Goal: Task Accomplishment & Management: Manage account settings

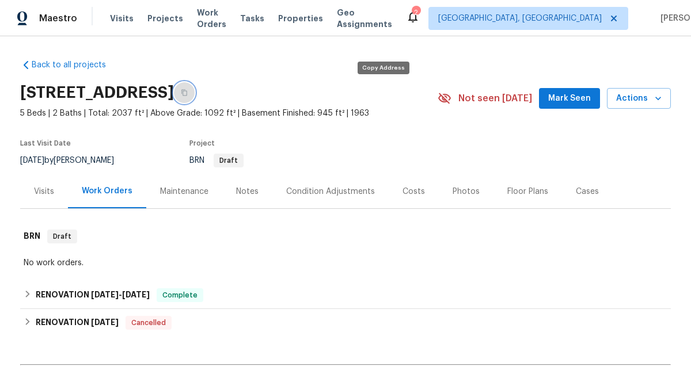
click at [195, 88] on button "button" at bounding box center [184, 92] width 21 height 21
click at [658, 98] on icon "button" at bounding box center [658, 98] width 6 height 3
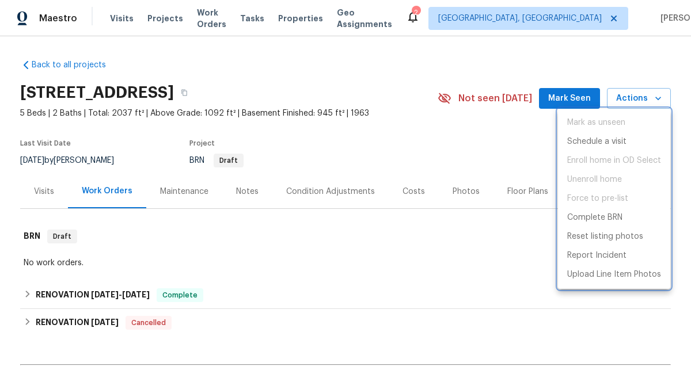
click at [405, 167] on div at bounding box center [345, 189] width 691 height 378
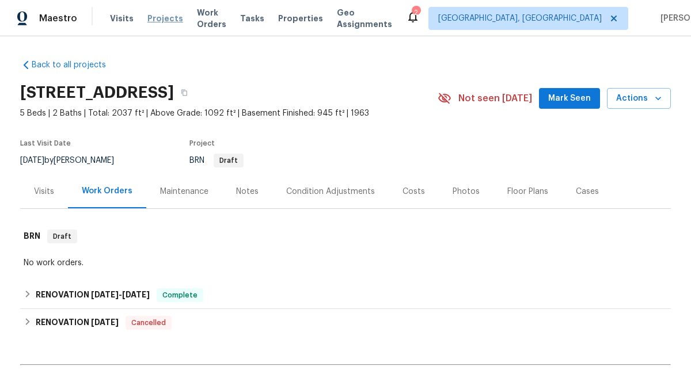
click at [167, 17] on span "Projects" at bounding box center [165, 19] width 36 height 12
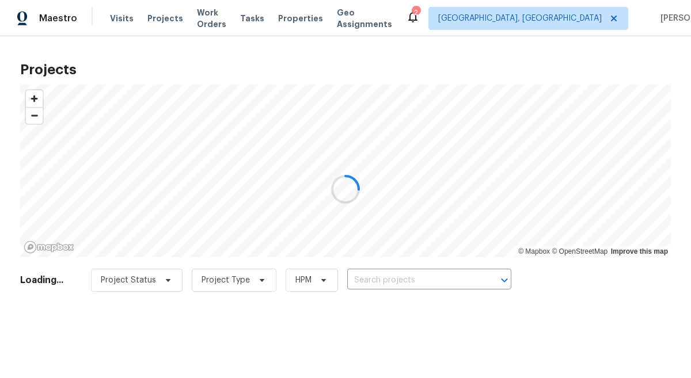
click at [424, 276] on div at bounding box center [345, 189] width 691 height 378
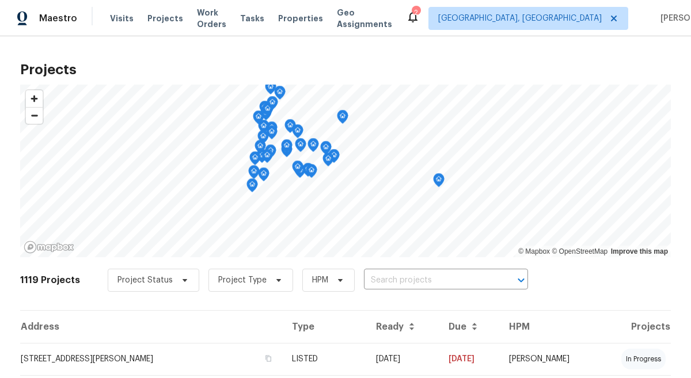
click at [433, 52] on div "Projects © Mapbox © OpenStreetMap Improve this map 1119 Projects Project Status…" at bounding box center [345, 207] width 691 height 342
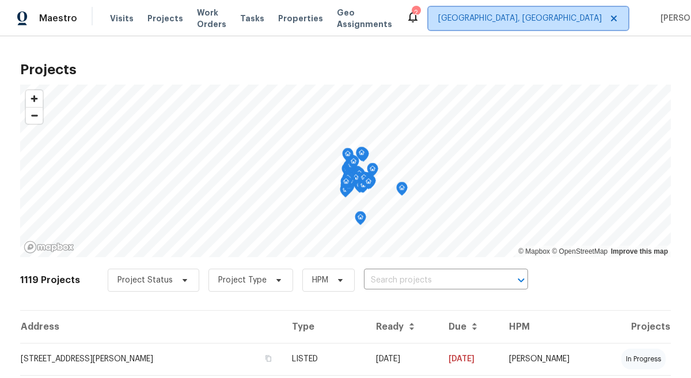
click at [548, 10] on span "[GEOGRAPHIC_DATA], [GEOGRAPHIC_DATA]" at bounding box center [528, 18] width 200 height 23
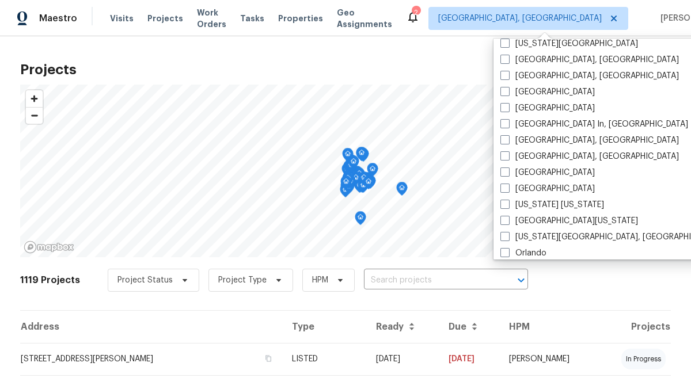
scroll to position [442, 0]
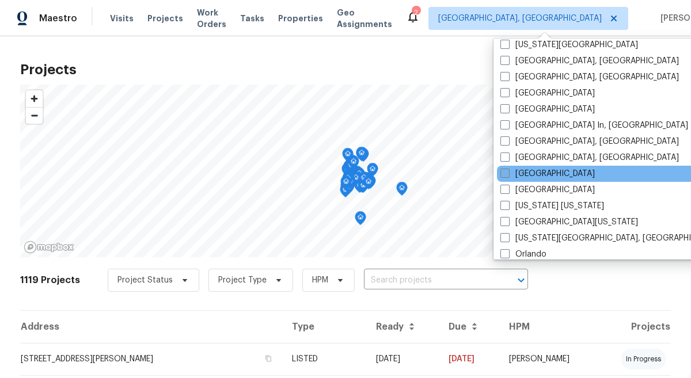
click at [509, 177] on span at bounding box center [504, 173] width 9 height 9
click at [508, 176] on input "[GEOGRAPHIC_DATA]" at bounding box center [503, 171] width 7 height 7
checkbox input "true"
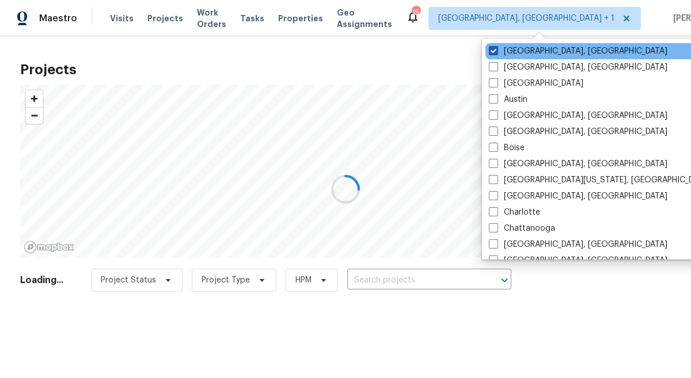
click at [494, 45] on label "[GEOGRAPHIC_DATA], [GEOGRAPHIC_DATA]" at bounding box center [578, 51] width 178 height 12
click at [494, 45] on input "[GEOGRAPHIC_DATA], [GEOGRAPHIC_DATA]" at bounding box center [492, 48] width 7 height 7
checkbox input "false"
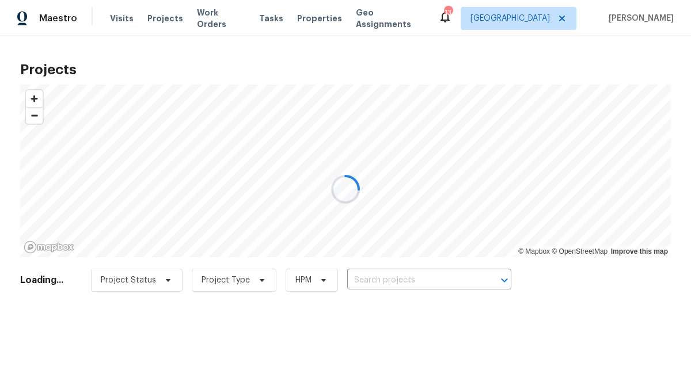
click at [165, 18] on div at bounding box center [345, 189] width 691 height 378
click at [166, 18] on div at bounding box center [345, 189] width 691 height 378
click at [157, 17] on div at bounding box center [345, 189] width 691 height 378
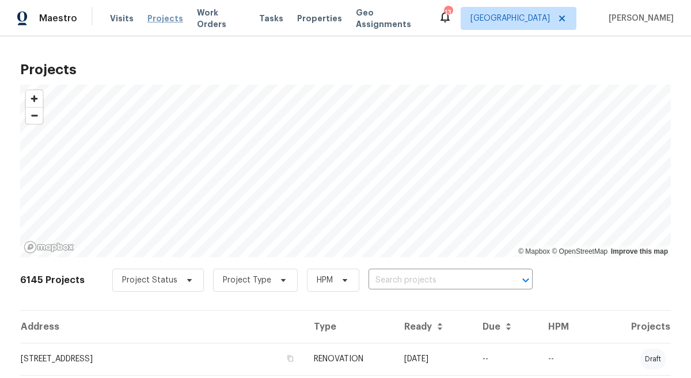
click at [147, 17] on span "Projects" at bounding box center [165, 19] width 36 height 12
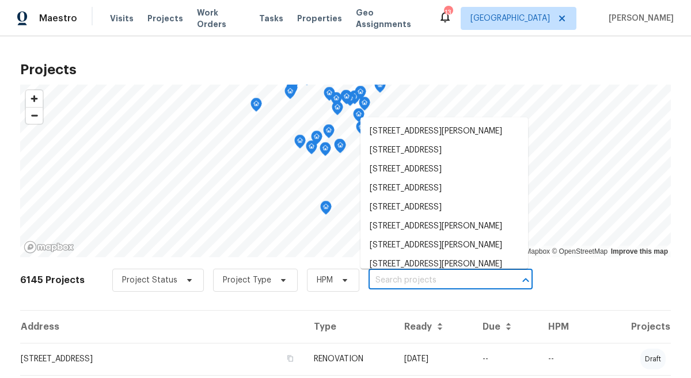
click at [458, 272] on input "text" at bounding box center [434, 281] width 132 height 18
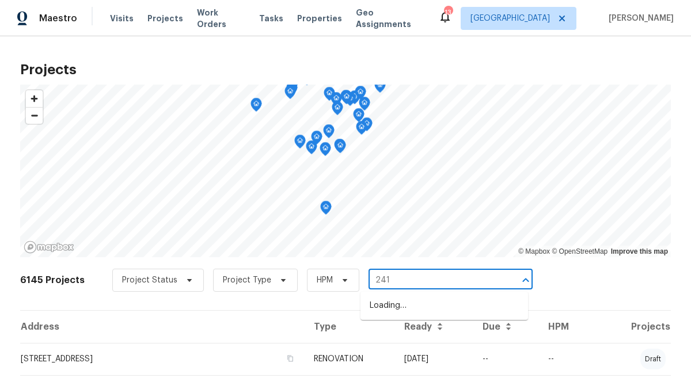
type input "2412"
click at [486, 298] on li "[STREET_ADDRESS]" at bounding box center [444, 305] width 168 height 19
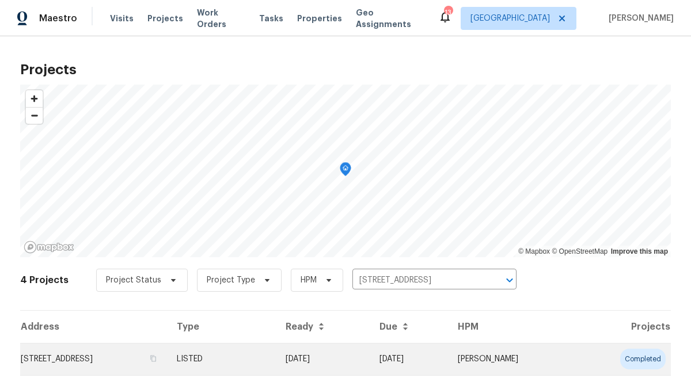
click at [95, 361] on td "[STREET_ADDRESS]" at bounding box center [93, 359] width 147 height 32
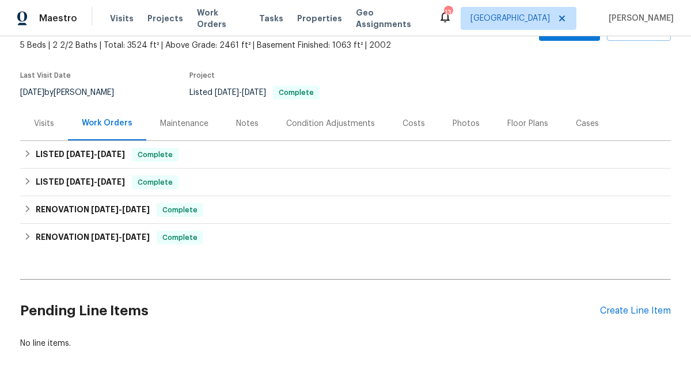
scroll to position [117, 0]
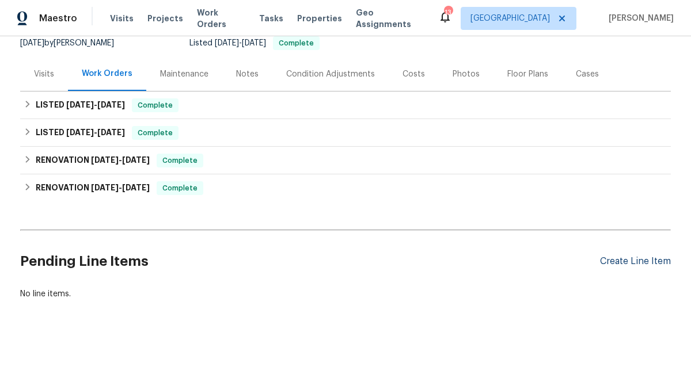
click at [637, 262] on div "Create Line Item" at bounding box center [635, 261] width 71 height 11
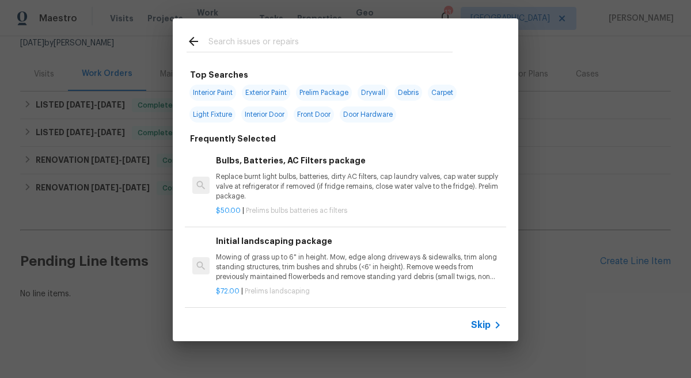
click at [293, 32] on div at bounding box center [320, 40] width 294 height 45
click at [287, 37] on input "text" at bounding box center [330, 43] width 244 height 17
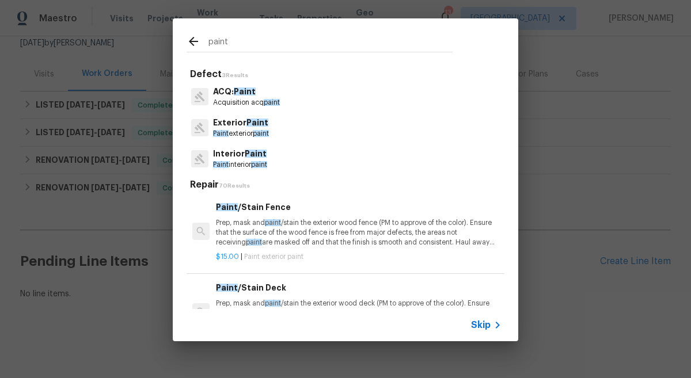
type input "paint"
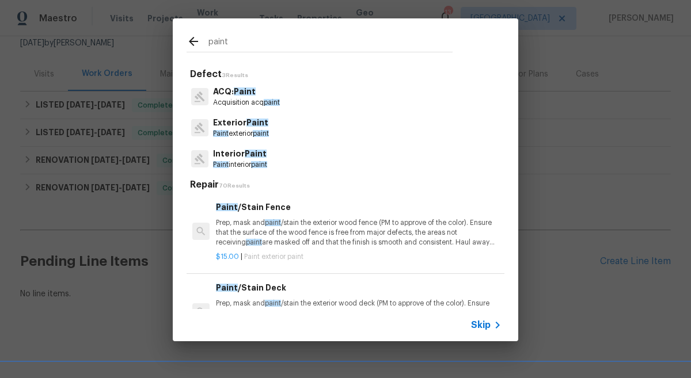
click at [267, 168] on span "paint" at bounding box center [259, 164] width 16 height 7
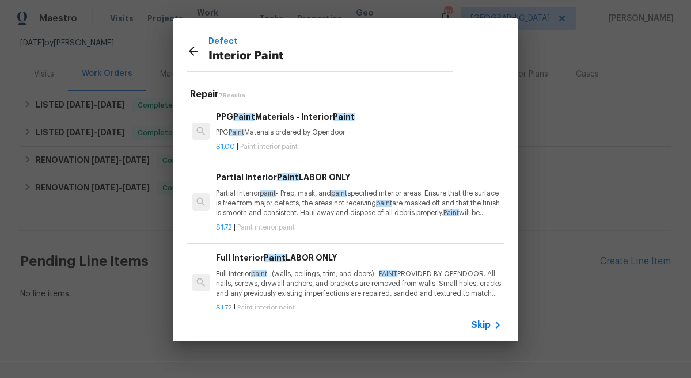
scroll to position [0, 0]
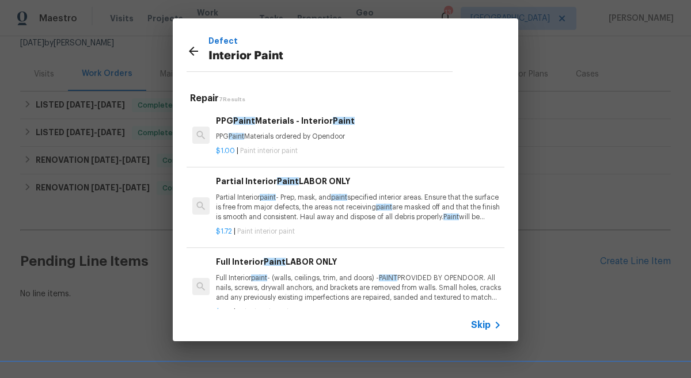
click at [321, 207] on p "Partial Interior paint - Prep, mask, and paint specified interior areas. Ensure…" at bounding box center [359, 207] width 286 height 29
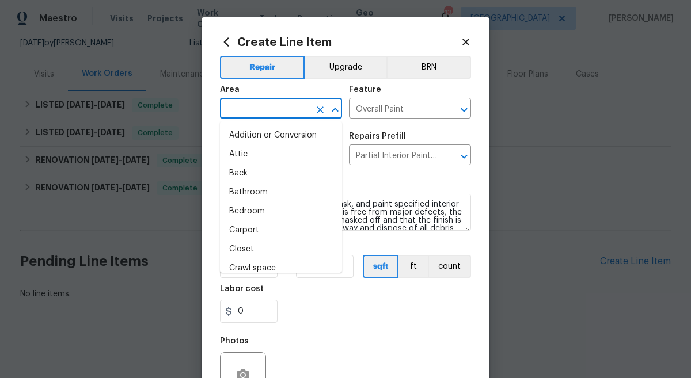
click at [271, 115] on input "text" at bounding box center [265, 110] width 90 height 18
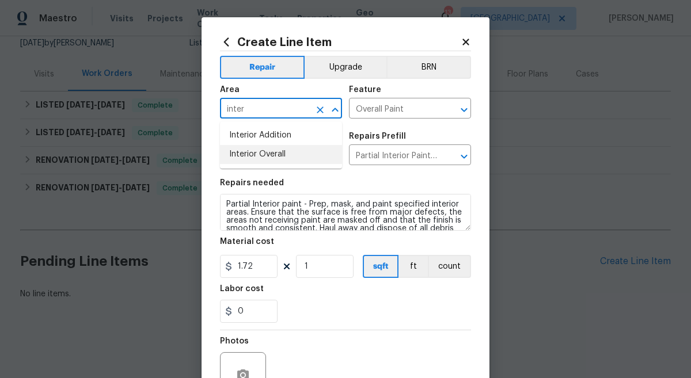
click at [268, 162] on li "Interior Overall" at bounding box center [281, 154] width 122 height 19
type input "Interior Overall"
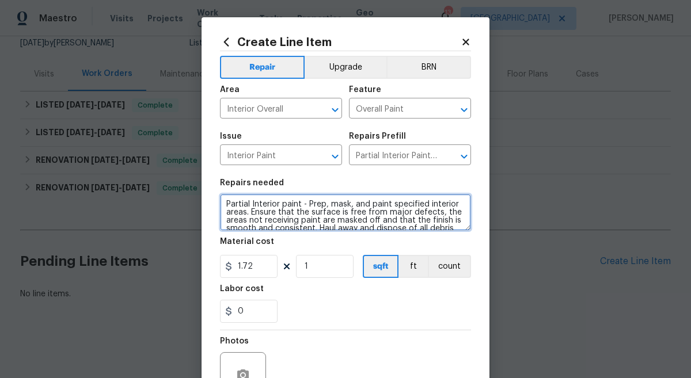
click at [225, 206] on textarea "Partial Interior paint - Prep, mask, and paint specified interior areas. Ensure…" at bounding box center [345, 212] width 251 height 37
type textarea "2ND FLOOR, FOYER, 1ST FLOOR LIVINGROOMS: Partial Interior paint - Prep, mask, a…"
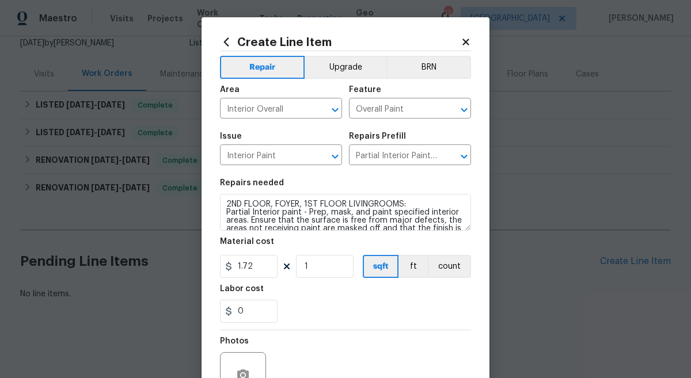
click at [349, 297] on div "Labor cost" at bounding box center [345, 292] width 251 height 15
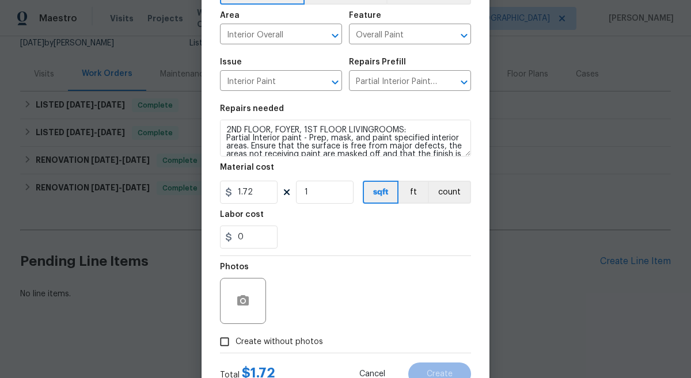
scroll to position [75, 0]
drag, startPoint x: 312, startPoint y: 193, endPoint x: 239, endPoint y: 193, distance: 72.5
click at [239, 193] on div "1.72 1 sqft ft count" at bounding box center [345, 191] width 251 height 23
type input "1400"
click at [345, 343] on div "Create without photos" at bounding box center [345, 341] width 251 height 22
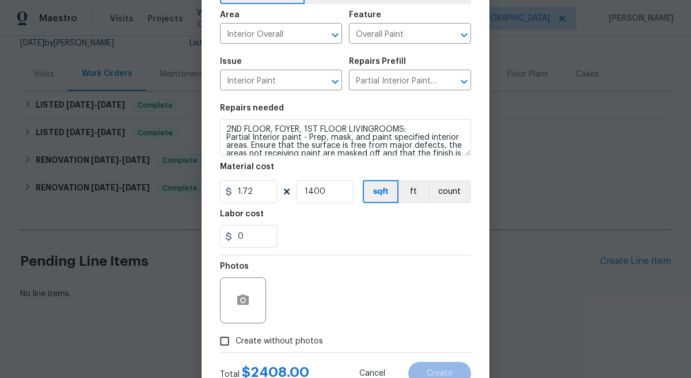
scroll to position [118, 0]
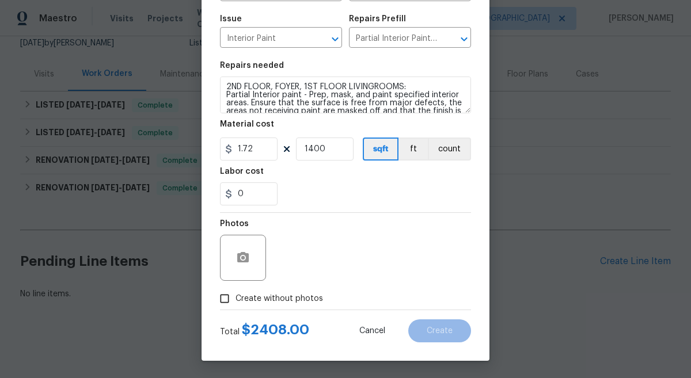
click at [224, 299] on input "Create without photos" at bounding box center [225, 299] width 22 height 22
checkbox input "true"
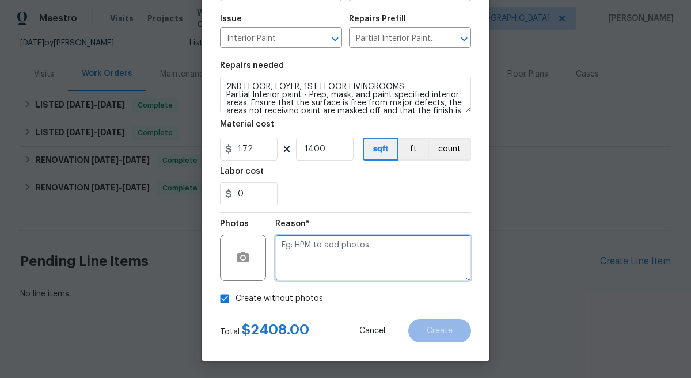
click at [378, 254] on textarea at bounding box center [373, 258] width 196 height 46
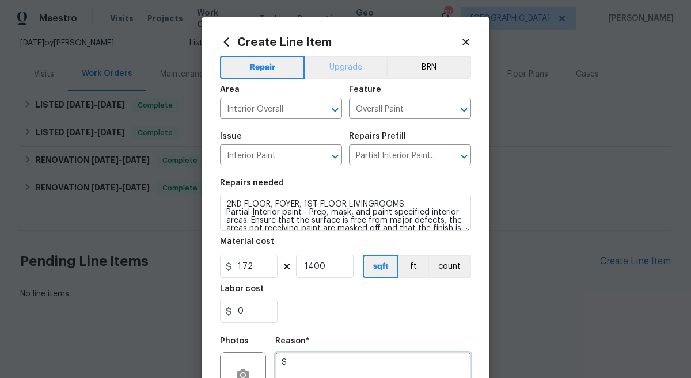
type textarea "S"
click at [349, 67] on button "Upgrade" at bounding box center [346, 67] width 82 height 23
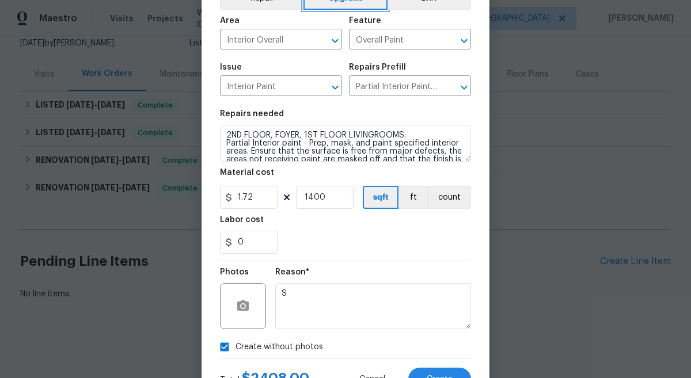
scroll to position [118, 0]
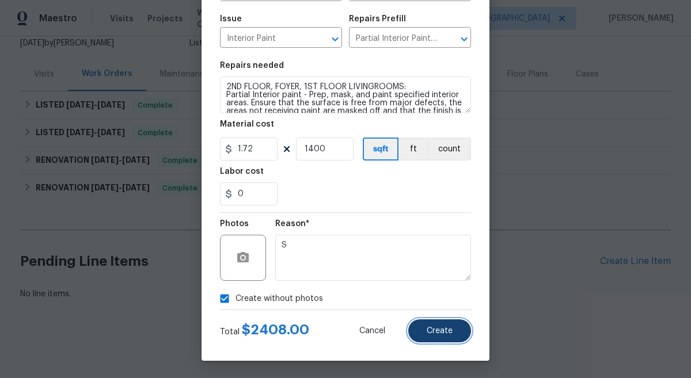
click at [435, 339] on button "Create" at bounding box center [439, 331] width 63 height 23
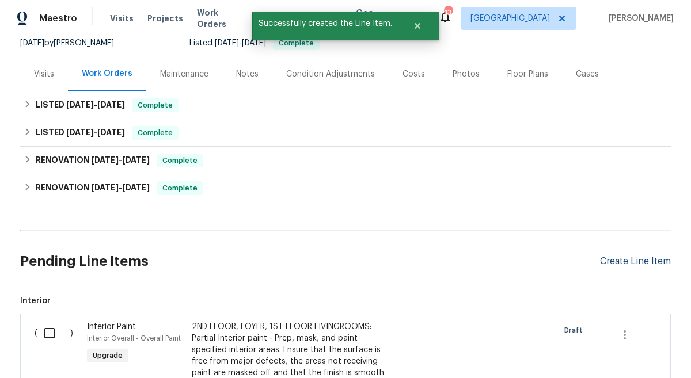
click at [606, 262] on div "Create Line Item" at bounding box center [635, 261] width 71 height 11
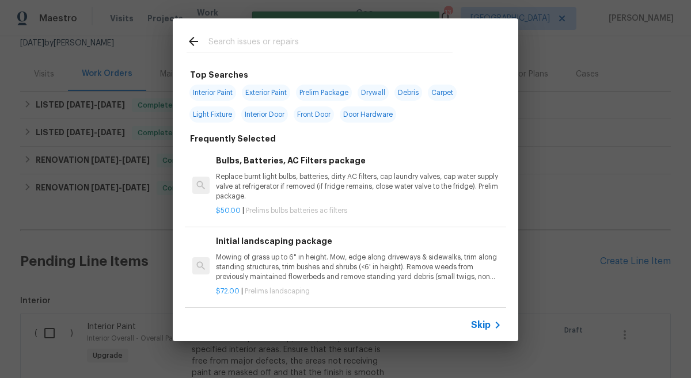
click at [282, 38] on input "text" at bounding box center [330, 43] width 244 height 17
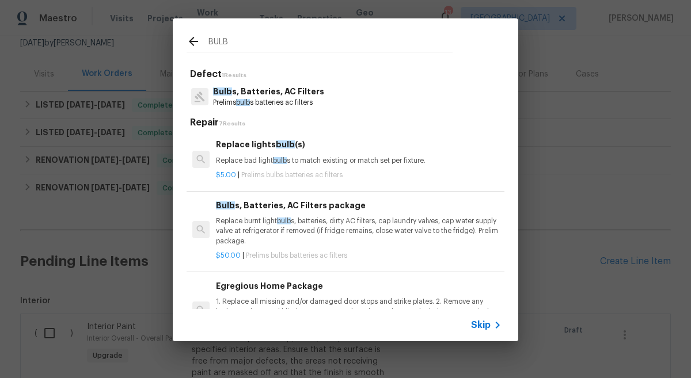
type input "BULB"
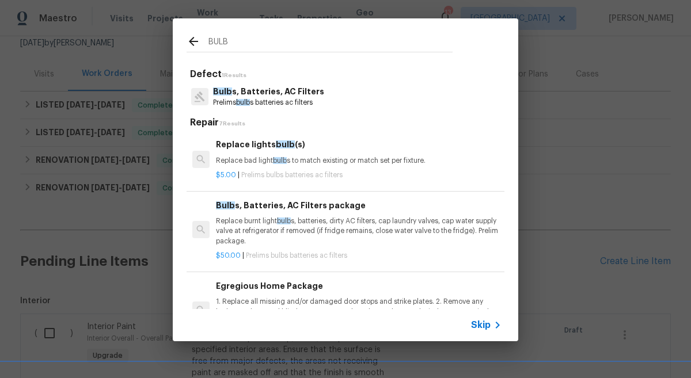
click at [267, 100] on p "Prelims bulb s batteries ac filters" at bounding box center [268, 103] width 111 height 10
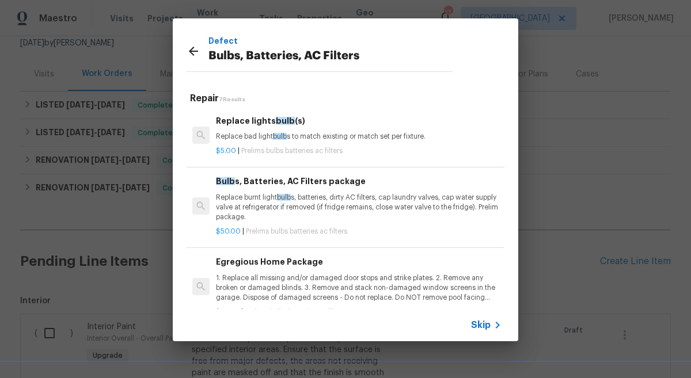
click at [377, 195] on p "Replace burnt light bulb s, batteries, dirty AC filters, cap laundry valves, ca…" at bounding box center [359, 207] width 286 height 29
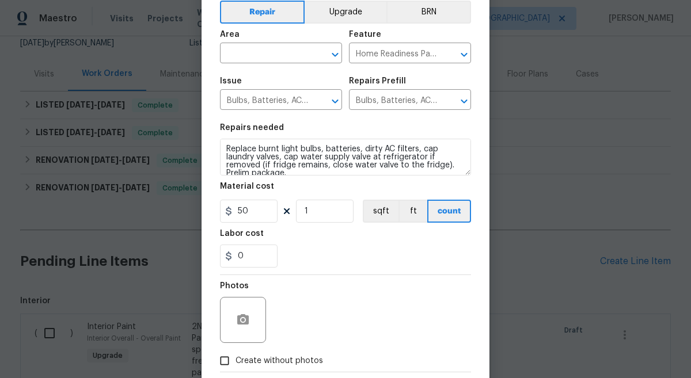
scroll to position [47, 0]
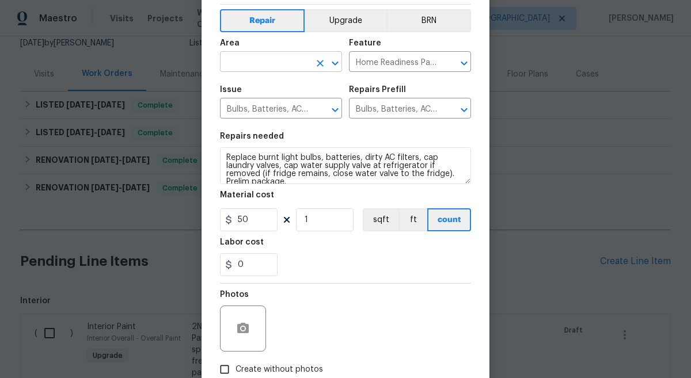
click at [261, 71] on input "text" at bounding box center [265, 63] width 90 height 18
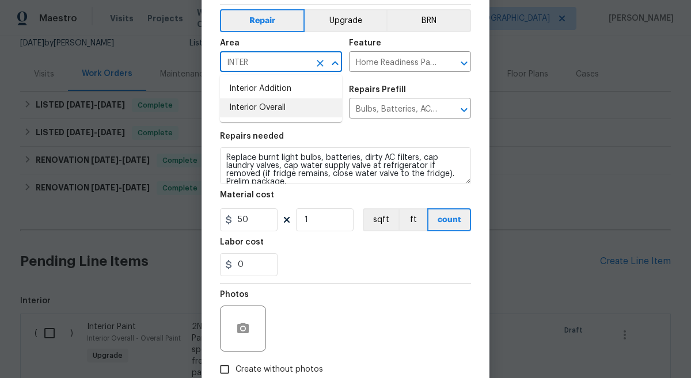
click at [246, 103] on li "Interior Overall" at bounding box center [281, 107] width 122 height 19
type input "Interior Overall"
click at [346, 280] on section "Repairs needed Replace burnt light bulbs, batteries, dirty AC filters, cap laun…" at bounding box center [345, 205] width 251 height 158
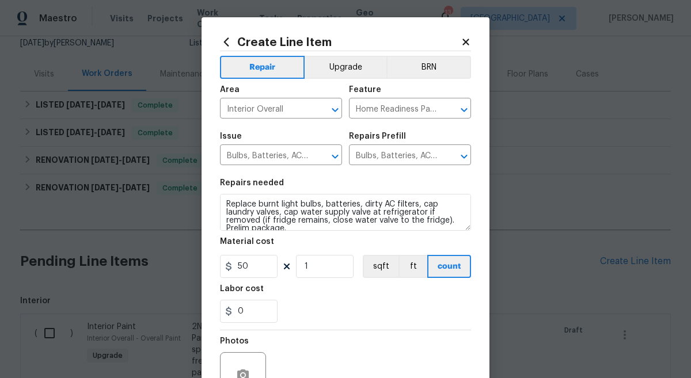
scroll to position [118, 0]
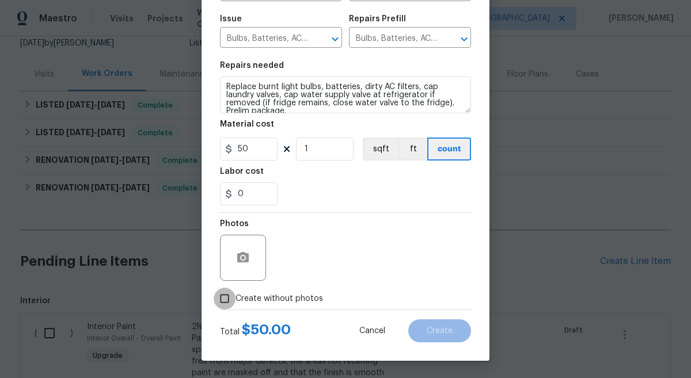
click at [223, 296] on input "Create without photos" at bounding box center [225, 299] width 22 height 22
checkbox input "true"
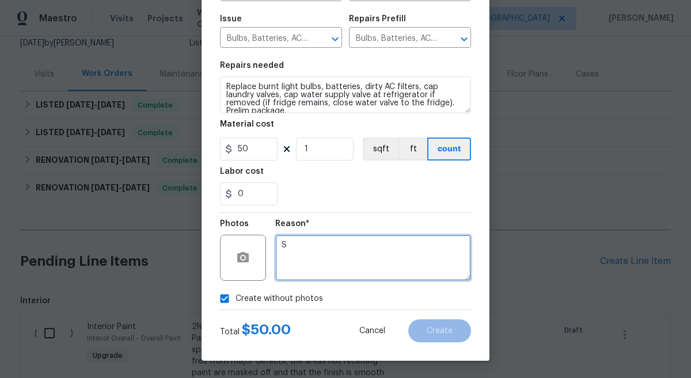
click at [359, 273] on textarea "S" at bounding box center [373, 258] width 196 height 46
type textarea "S"
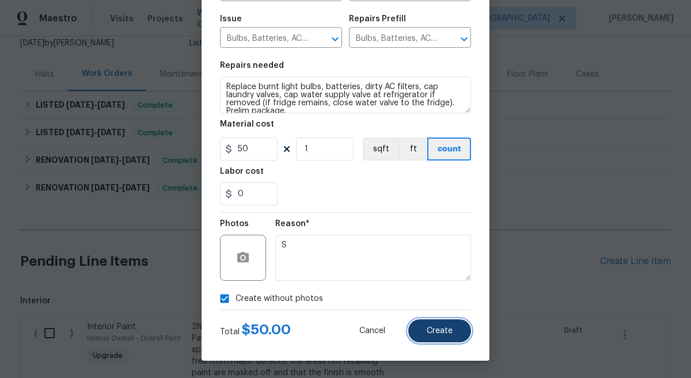
click at [425, 325] on button "Create" at bounding box center [439, 331] width 63 height 23
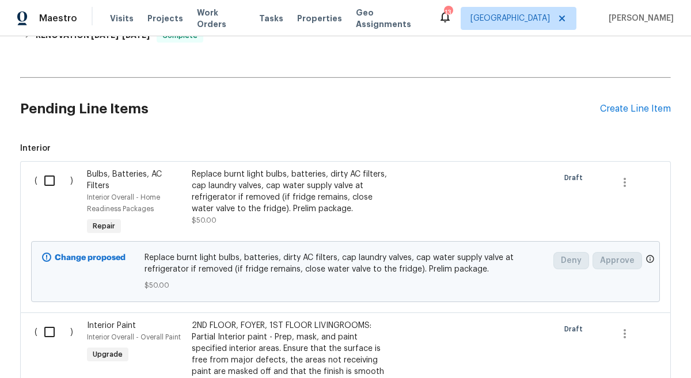
scroll to position [260, 0]
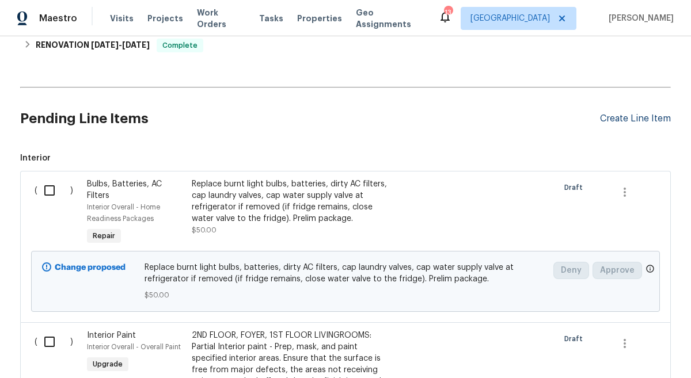
click at [619, 117] on div "Create Line Item" at bounding box center [635, 118] width 71 height 11
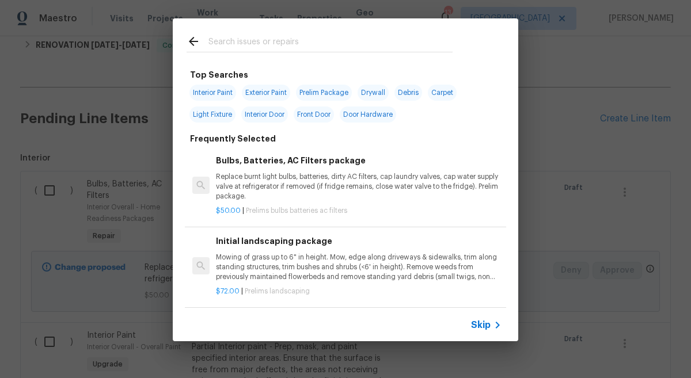
click at [245, 40] on input "text" at bounding box center [330, 43] width 244 height 17
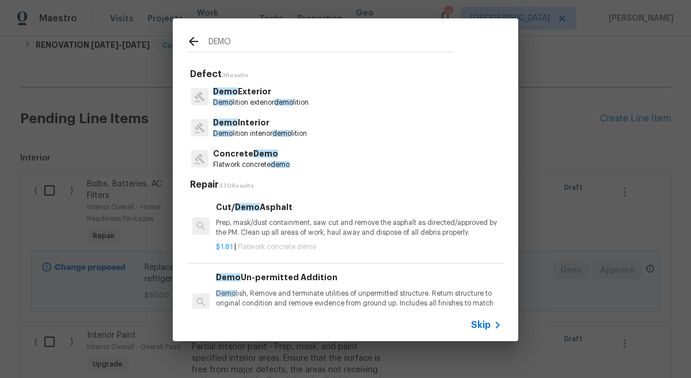
type input "DEMO"
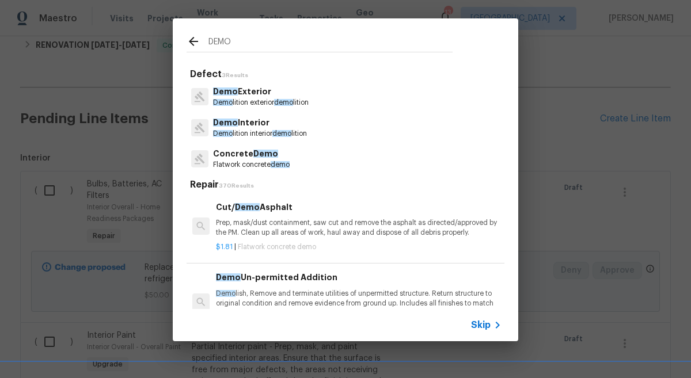
click at [247, 121] on p "Demo Interior" at bounding box center [260, 123] width 94 height 12
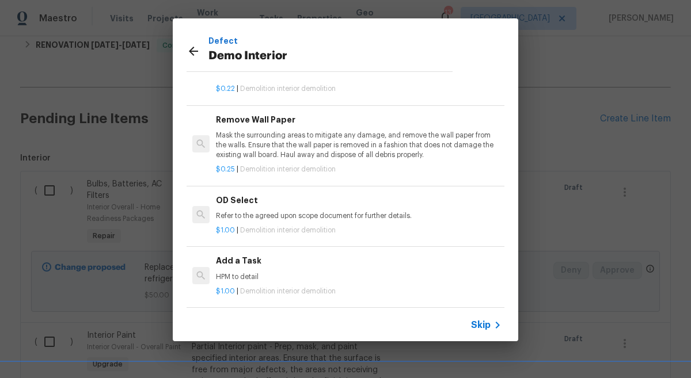
scroll to position [88, 0]
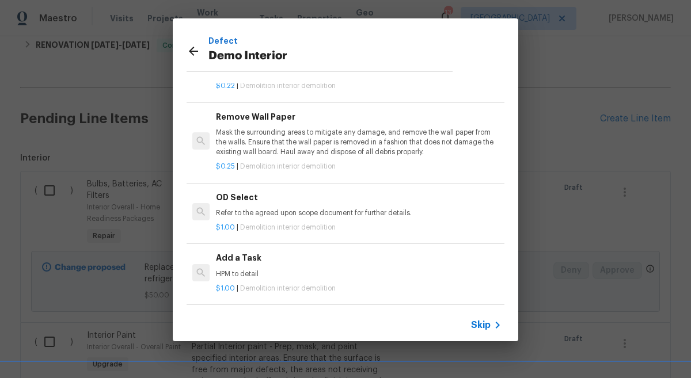
click at [255, 271] on p "HPM to detail" at bounding box center [359, 274] width 286 height 10
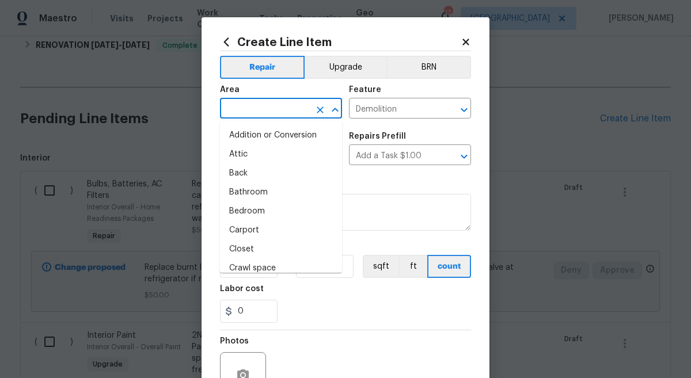
click at [271, 112] on input "text" at bounding box center [265, 110] width 90 height 18
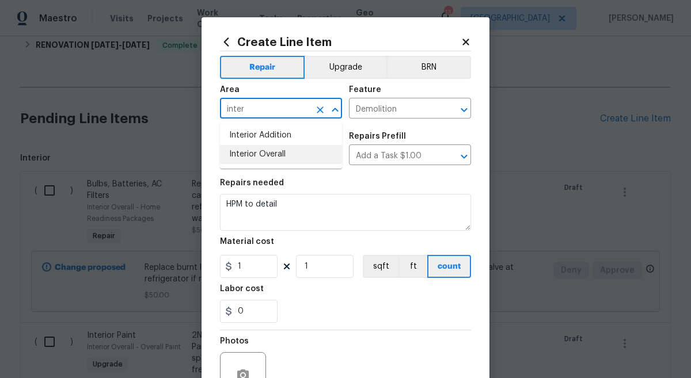
click at [248, 149] on li "Interior Overall" at bounding box center [281, 154] width 122 height 19
type input "Interior Overall"
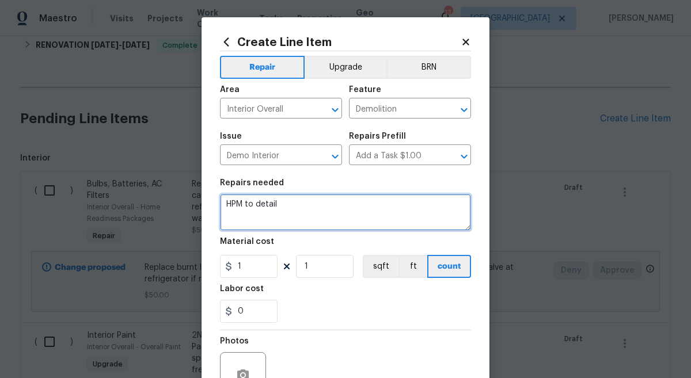
click at [238, 200] on textarea "HPM to detail" at bounding box center [345, 212] width 251 height 37
type textarea "Remove and dispose of curtains in the main living rooms."
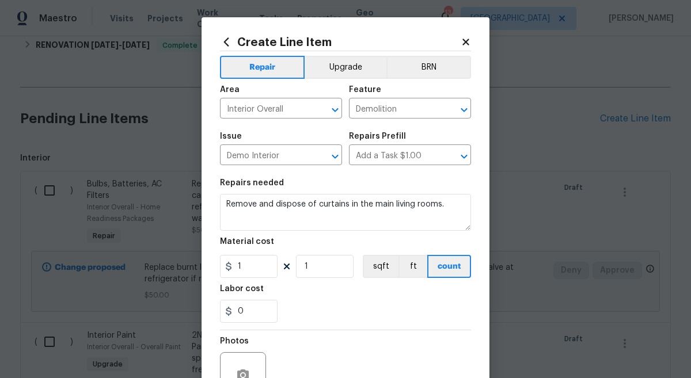
click at [304, 301] on div "0" at bounding box center [345, 311] width 251 height 23
drag, startPoint x: 253, startPoint y: 275, endPoint x: 234, endPoint y: 272, distance: 19.7
click at [234, 272] on input "1" at bounding box center [249, 266] width 58 height 23
type input "50"
click at [314, 306] on div "0" at bounding box center [345, 311] width 251 height 23
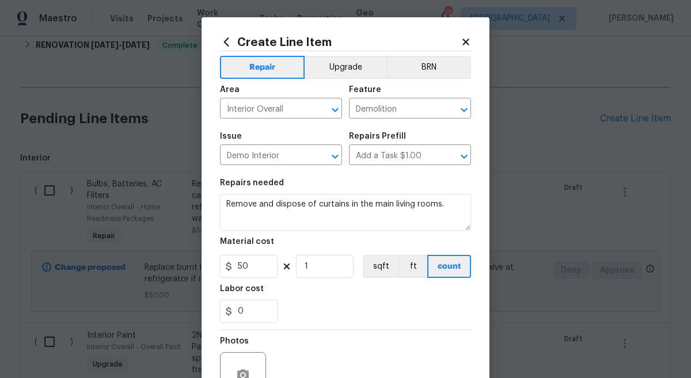
scroll to position [118, 0]
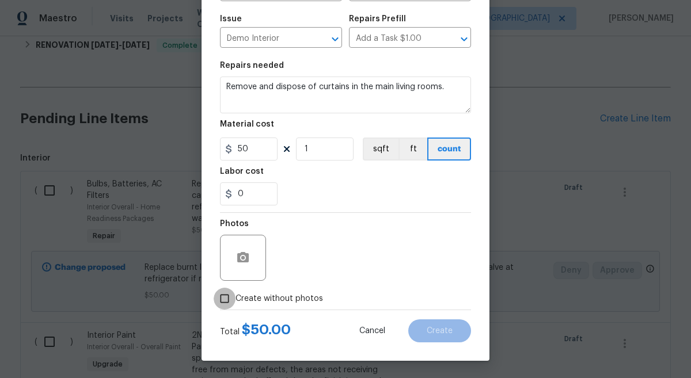
click at [226, 302] on input "Create without photos" at bounding box center [225, 299] width 22 height 22
checkbox input "true"
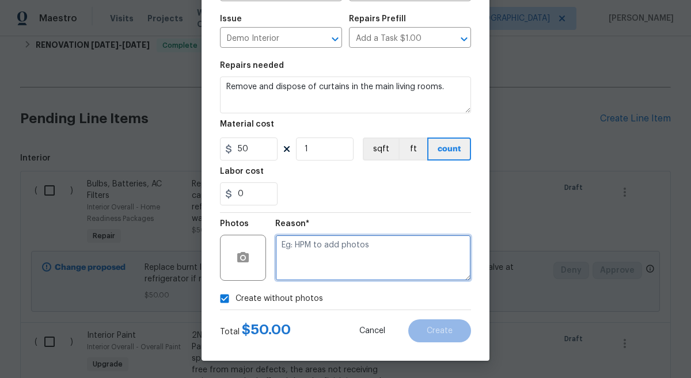
click at [351, 264] on textarea at bounding box center [373, 258] width 196 height 46
type textarea "s"
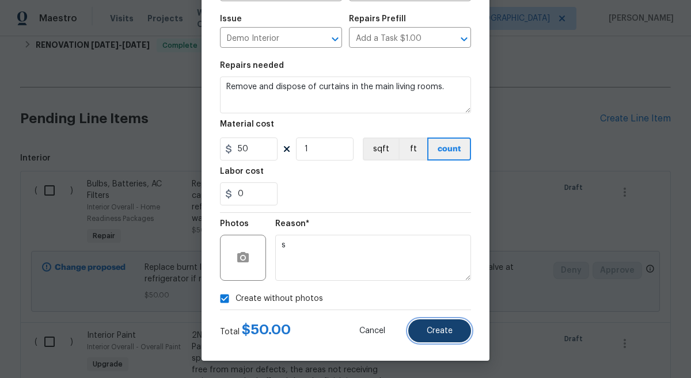
click at [451, 341] on button "Create" at bounding box center [439, 331] width 63 height 23
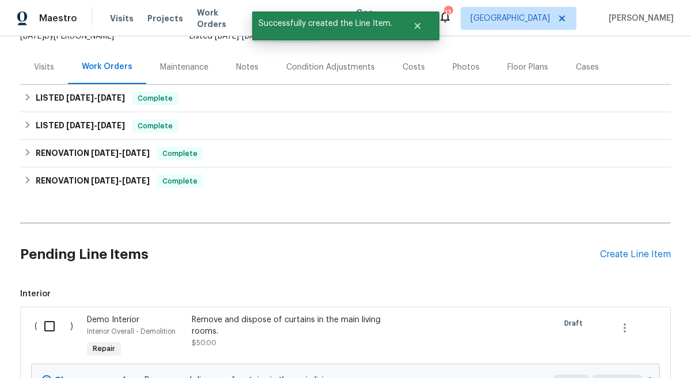
scroll to position [260, 0]
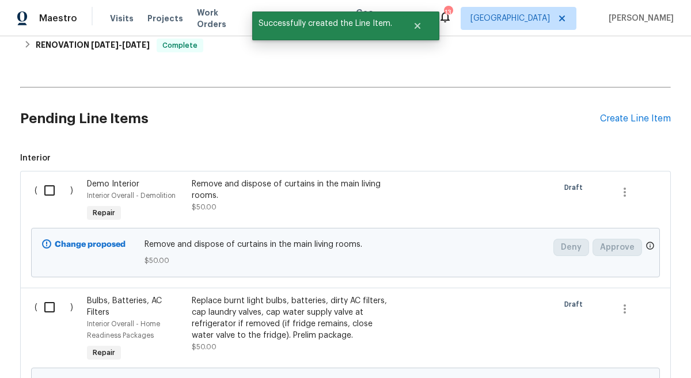
click at [420, 121] on h2 "Pending Line Items" at bounding box center [310, 119] width 580 height 54
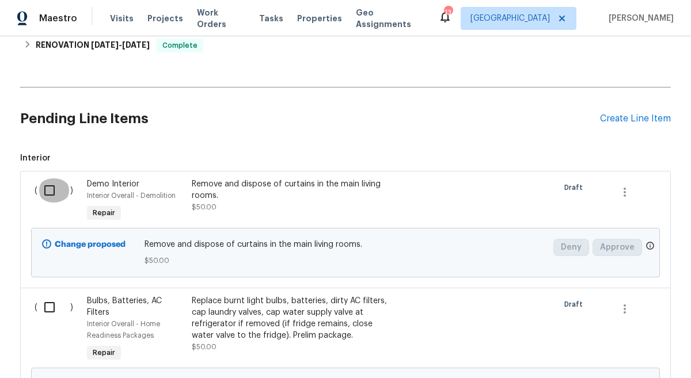
click at [50, 186] on input "checkbox" at bounding box center [53, 190] width 33 height 24
checkbox input "true"
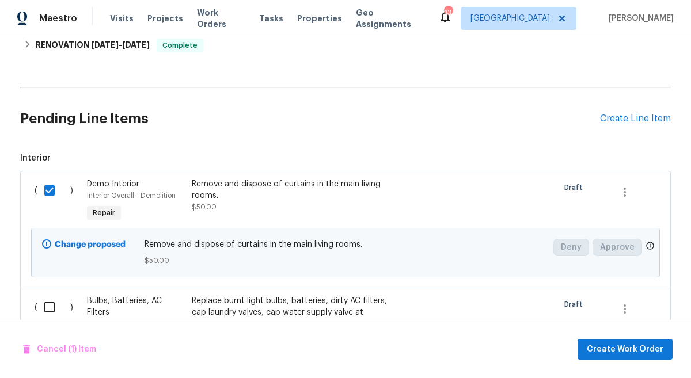
click at [46, 306] on input "checkbox" at bounding box center [53, 307] width 33 height 24
checkbox input "true"
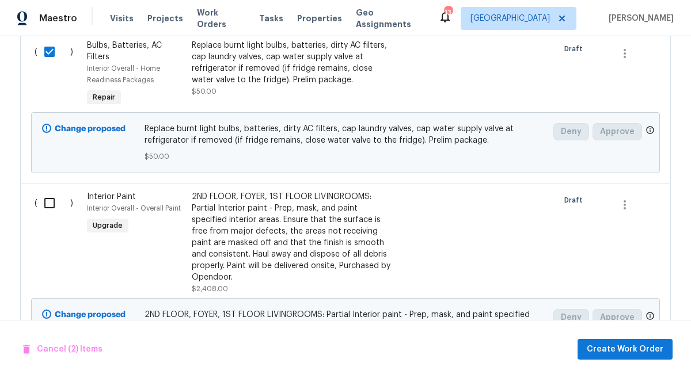
scroll to position [610, 0]
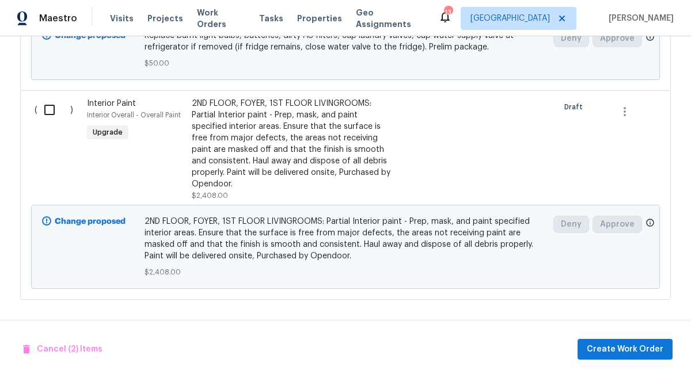
click at [51, 112] on input "checkbox" at bounding box center [53, 110] width 33 height 24
checkbox input "true"
click at [628, 350] on span "Create Work Order" at bounding box center [625, 350] width 77 height 14
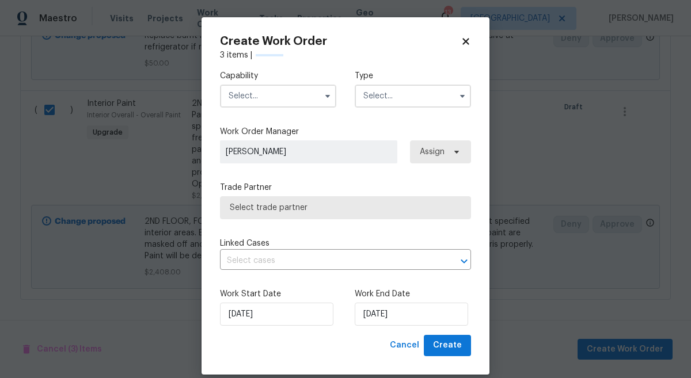
checkbox input "false"
click at [283, 106] on input "text" at bounding box center [278, 96] width 116 height 23
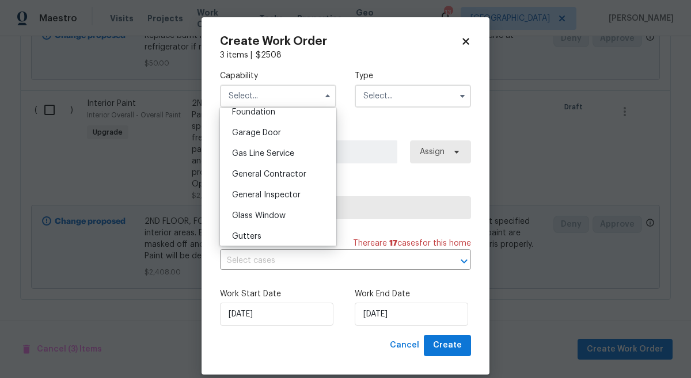
scroll to position [518, 0]
click at [254, 159] on div "General Contractor" at bounding box center [278, 153] width 111 height 21
type input "General Contractor"
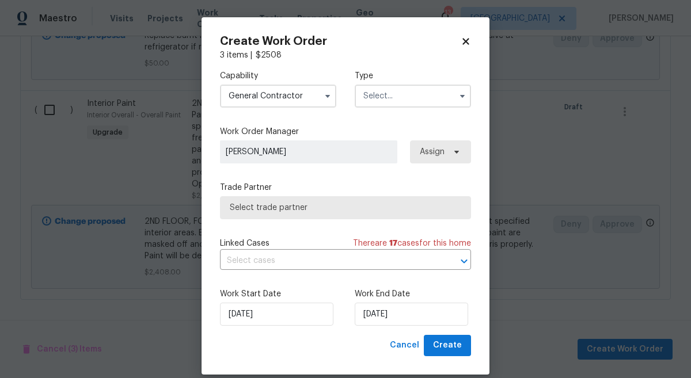
click at [430, 105] on input "text" at bounding box center [413, 96] width 116 height 23
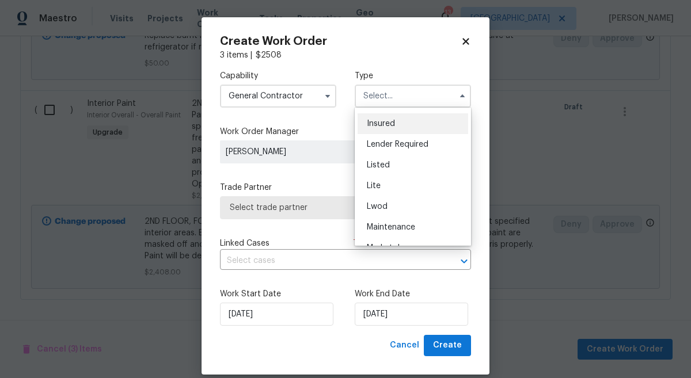
scroll to position [76, 0]
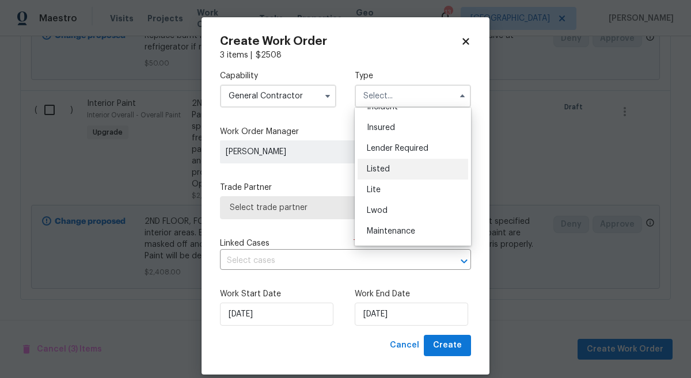
click at [370, 165] on span "Listed" at bounding box center [378, 169] width 23 height 8
type input "Listed"
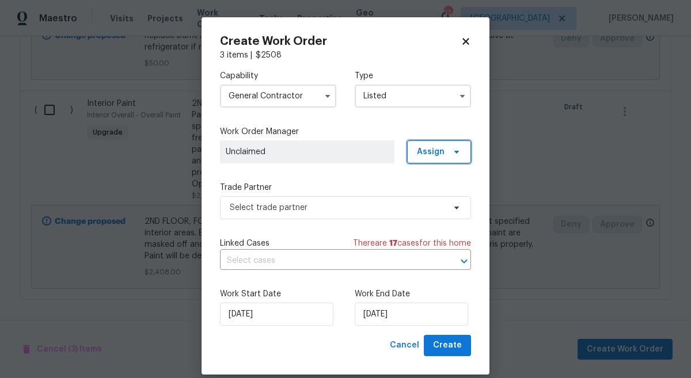
click at [442, 151] on span "Assign" at bounding box center [431, 152] width 28 height 12
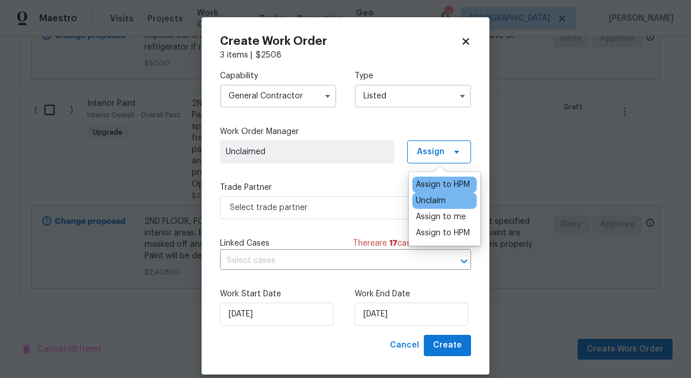
click at [433, 188] on div "Assign to HPM" at bounding box center [443, 185] width 54 height 12
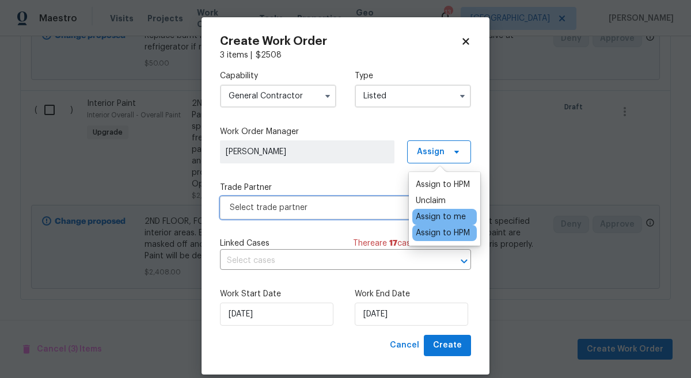
click at [368, 210] on span "Select trade partner" at bounding box center [337, 208] width 215 height 12
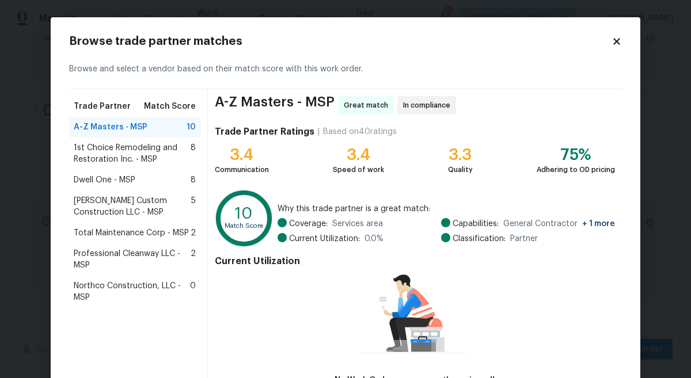
click at [112, 179] on span "Dwell One - MSP" at bounding box center [105, 180] width 62 height 12
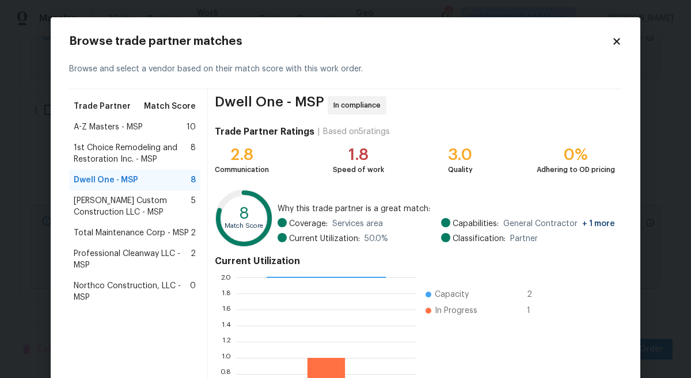
scroll to position [130, 0]
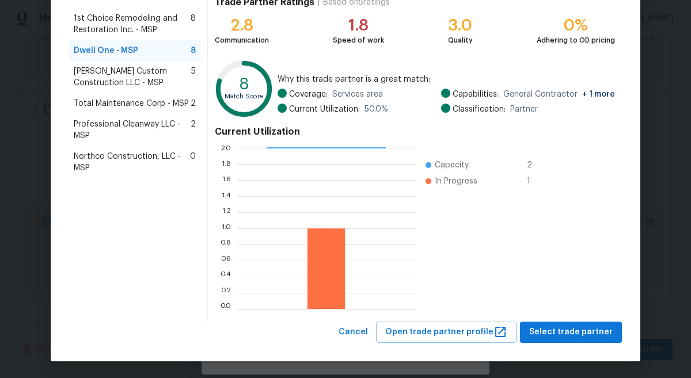
click at [566, 343] on div "Browse trade partner matches Browse and select a vendor based on their match sc…" at bounding box center [346, 125] width 590 height 474
click at [579, 326] on span "Select trade partner" at bounding box center [570, 332] width 83 height 14
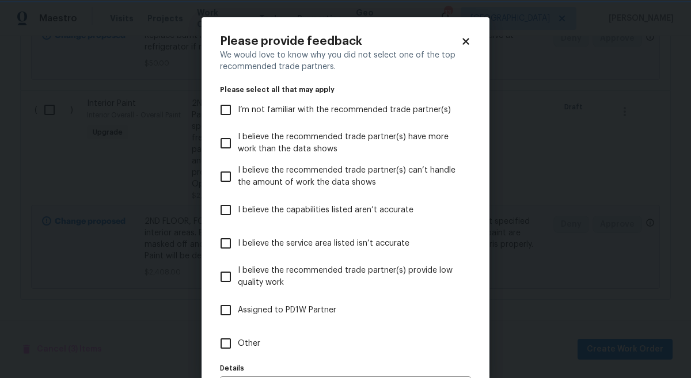
scroll to position [0, 0]
click at [225, 337] on input "Other" at bounding box center [226, 344] width 24 height 24
checkbox input "true"
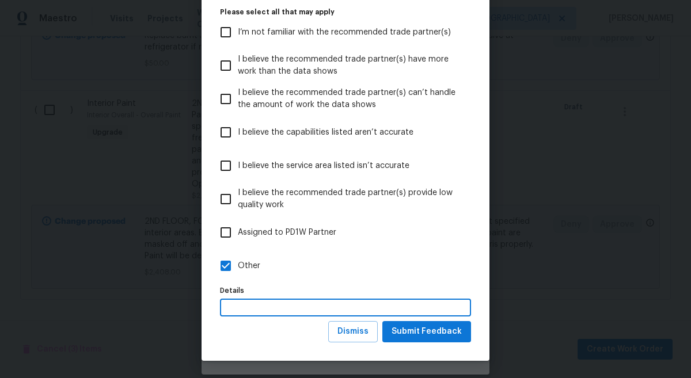
click at [287, 308] on input "text" at bounding box center [345, 308] width 251 height 18
type input "r"
type input "He was ready to go"
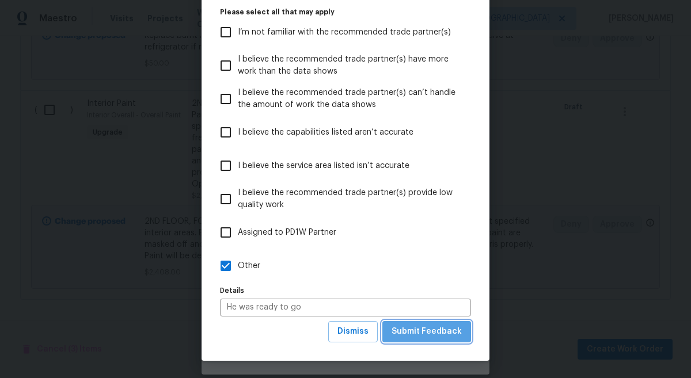
click at [438, 330] on span "Submit Feedback" at bounding box center [426, 332] width 70 height 14
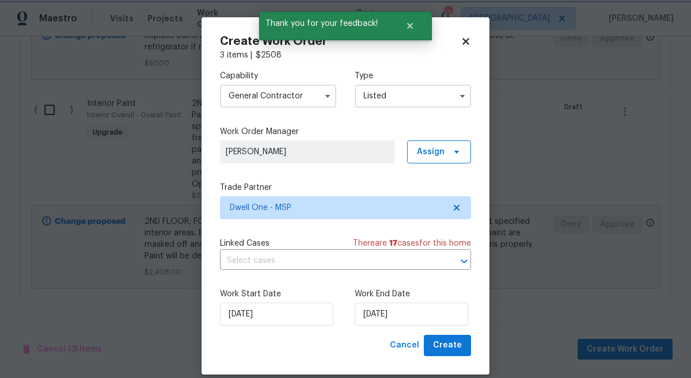
scroll to position [0, 0]
click at [419, 322] on input "[DATE]" at bounding box center [411, 314] width 113 height 23
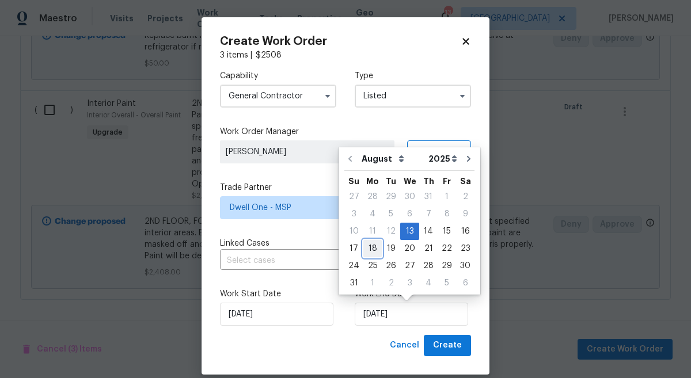
click at [375, 249] on div "18" at bounding box center [372, 249] width 18 height 16
type input "[DATE]"
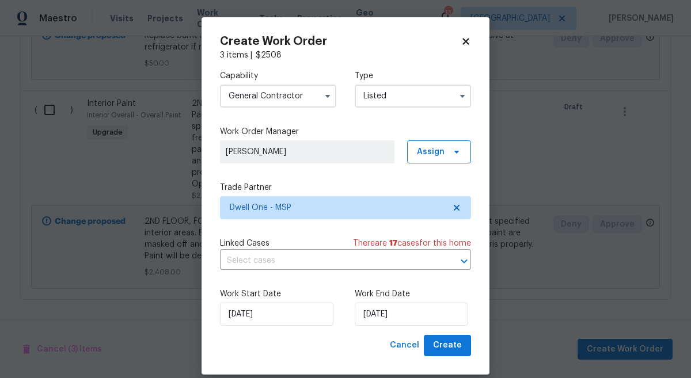
drag, startPoint x: 413, startPoint y: 301, endPoint x: 370, endPoint y: 296, distance: 43.4
click at [390, 301] on div "Work End Date [DATE]" at bounding box center [413, 306] width 116 height 37
click at [459, 346] on span "Create" at bounding box center [447, 346] width 29 height 14
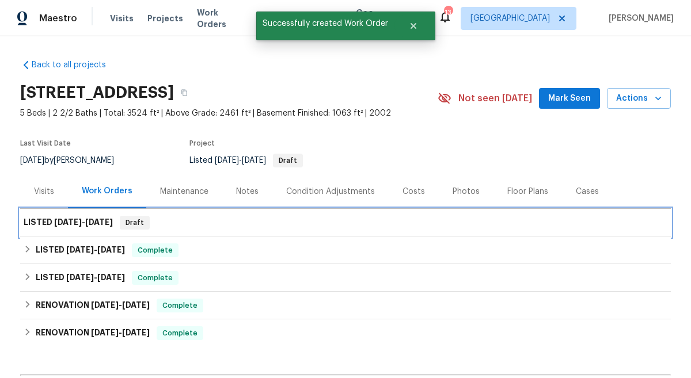
click at [48, 215] on div "LISTED [DATE] - [DATE] Draft" at bounding box center [345, 223] width 651 height 28
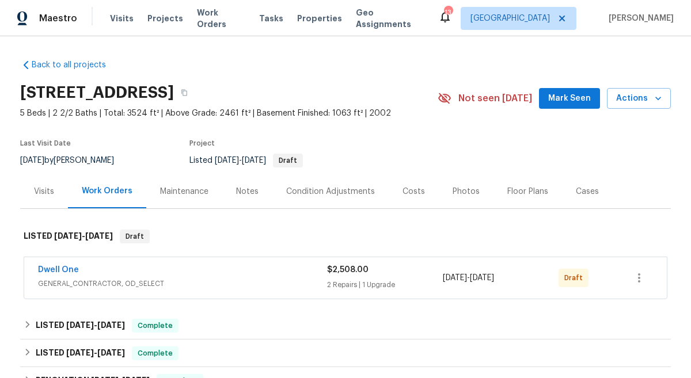
click at [622, 277] on div "Dwell One GENERAL_CONTRACTOR, OD_SELECT $2,508.00 2 Repairs | 1 Upgrade [DATE] …" at bounding box center [331, 278] width 587 height 28
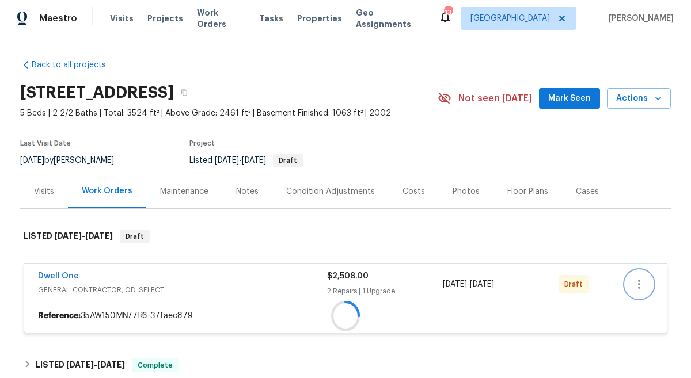
click at [636, 277] on div "Dwell One GENERAL_CONTRACTOR, OD_SELECT $2,508.00 2 Repairs | 1 Upgrade [DATE] …" at bounding box center [346, 298] width 644 height 70
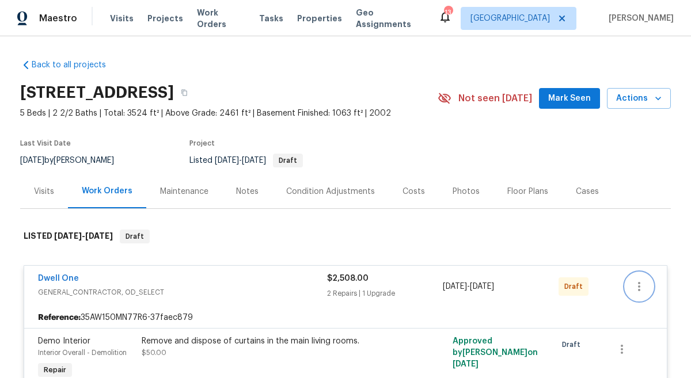
click at [632, 286] on icon "button" at bounding box center [639, 287] width 14 height 14
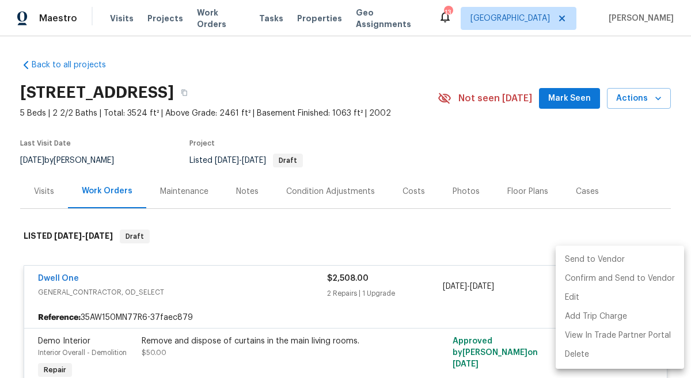
click at [628, 261] on li "Send to Vendor" at bounding box center [620, 259] width 128 height 19
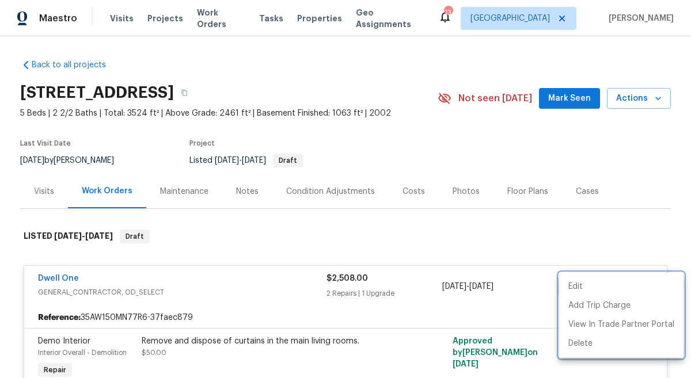
click at [58, 272] on div at bounding box center [345, 189] width 691 height 378
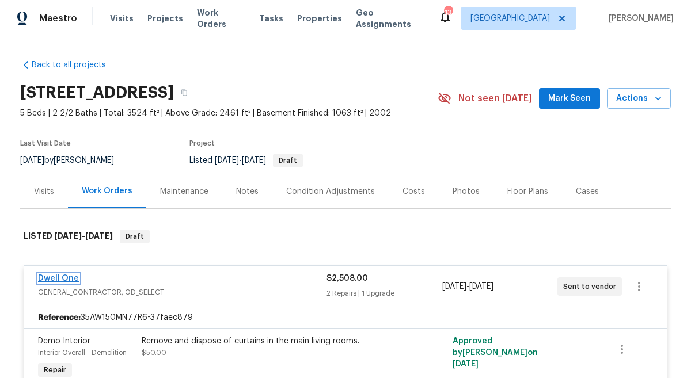
click at [63, 278] on link "Dwell One" at bounding box center [58, 279] width 41 height 8
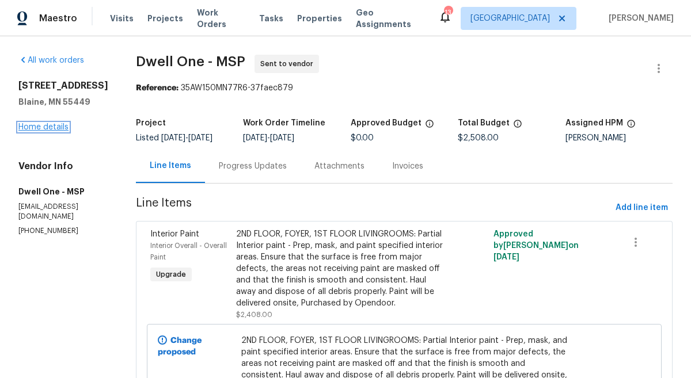
click at [58, 131] on link "Home details" at bounding box center [43, 127] width 50 height 8
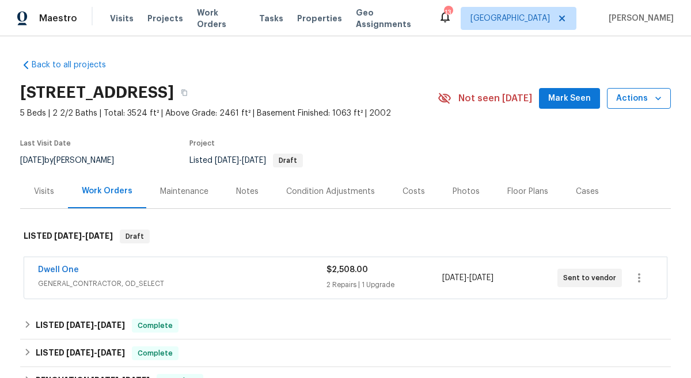
click at [657, 102] on icon "button" at bounding box center [658, 99] width 12 height 12
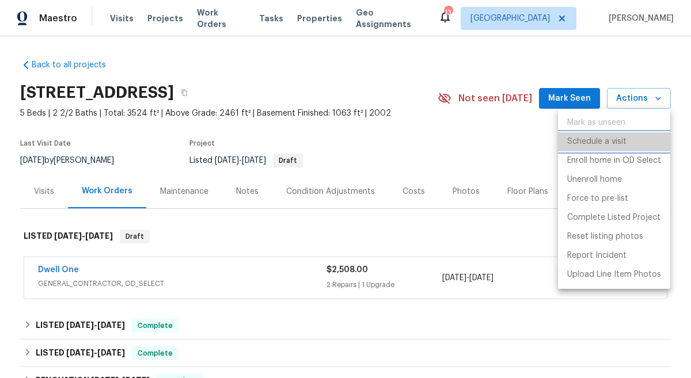
click at [607, 138] on p "Schedule a visit" at bounding box center [596, 142] width 59 height 12
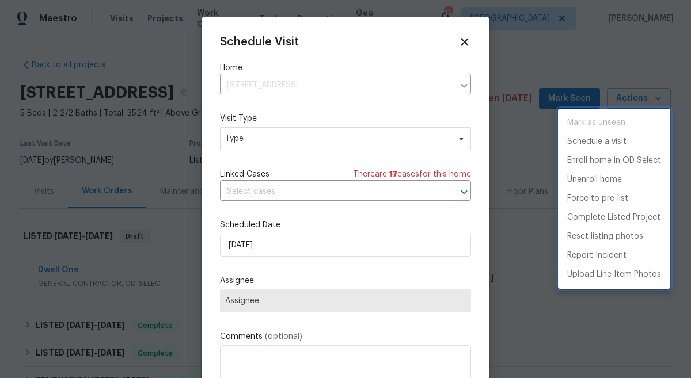
click at [279, 151] on div at bounding box center [345, 189] width 691 height 378
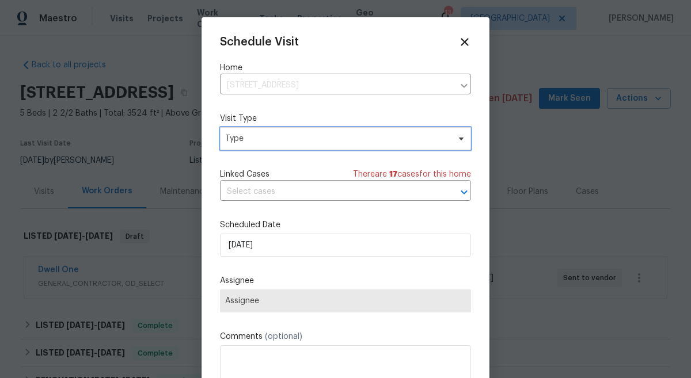
click at [308, 137] on span "Type" at bounding box center [337, 139] width 224 height 12
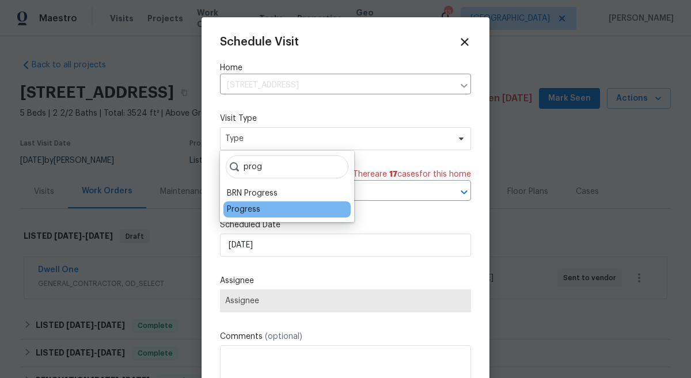
type input "prog"
click at [237, 212] on div "Progress" at bounding box center [243, 210] width 33 height 12
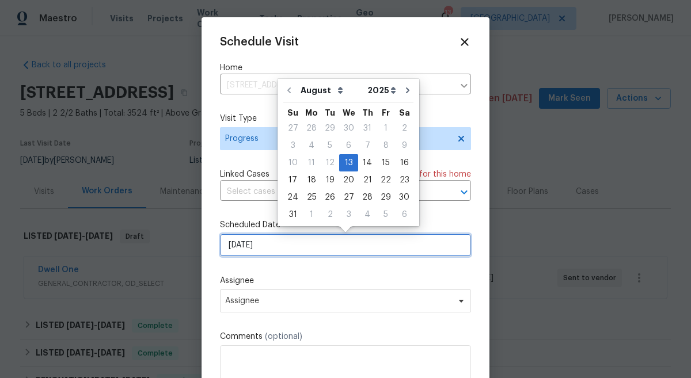
click at [289, 255] on input "[DATE]" at bounding box center [345, 245] width 251 height 23
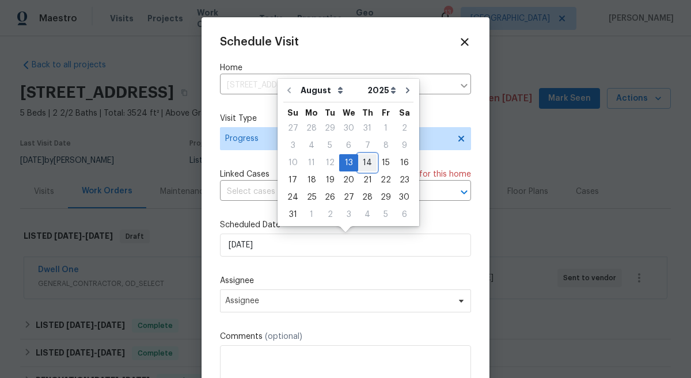
click at [362, 165] on div "14" at bounding box center [367, 163] width 18 height 16
type input "8/14/2025"
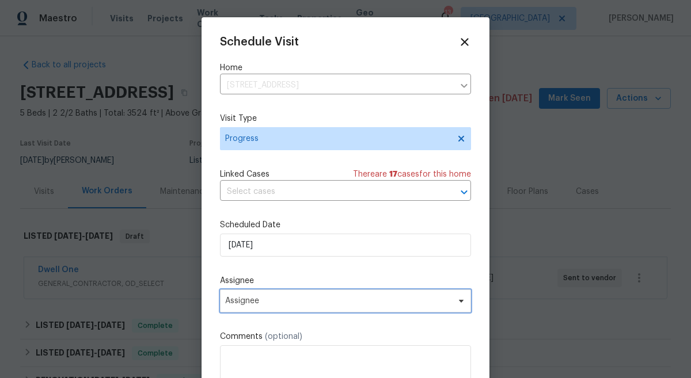
click at [295, 306] on span "Assignee" at bounding box center [338, 300] width 226 height 9
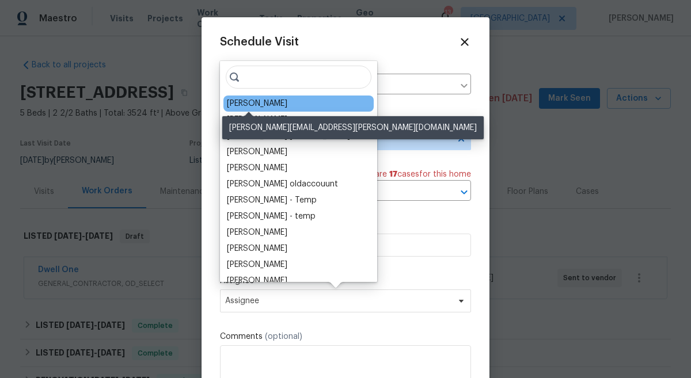
click at [260, 101] on div "[PERSON_NAME]" at bounding box center [257, 104] width 60 height 12
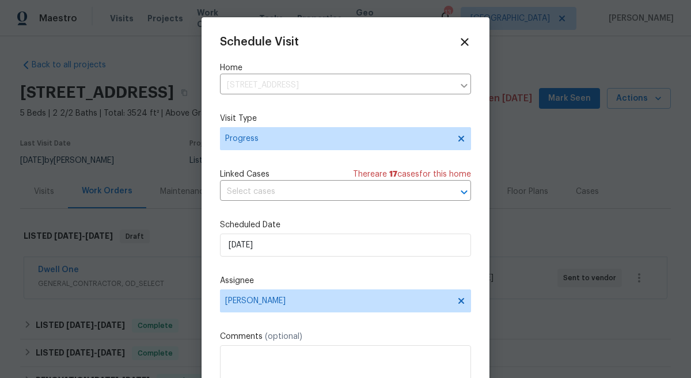
click at [298, 344] on div "Comments (optional)" at bounding box center [345, 361] width 251 height 60
click at [292, 356] on textarea at bounding box center [345, 368] width 251 height 46
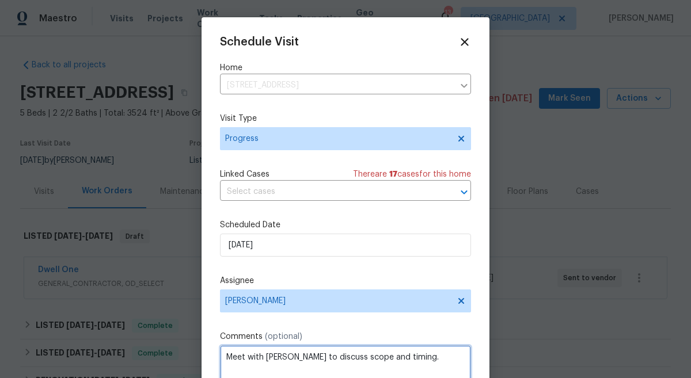
type textarea "Meet with Miguel to discuss scope and timing."
click at [436, 274] on div "Schedule Visit Home 2412 132nd Ave NE, Blaine, MN 55449 ​ Visit Type Progress L…" at bounding box center [345, 229] width 251 height 386
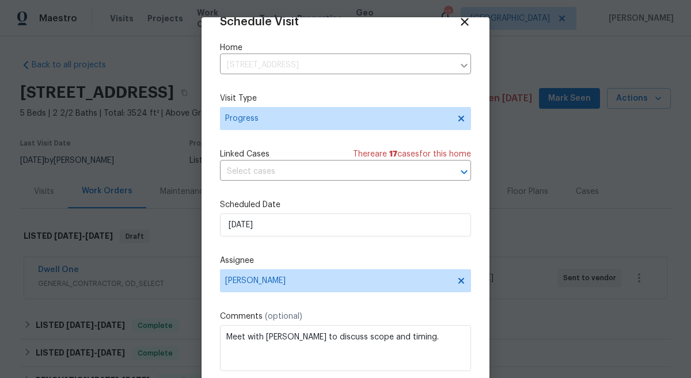
scroll to position [59, 0]
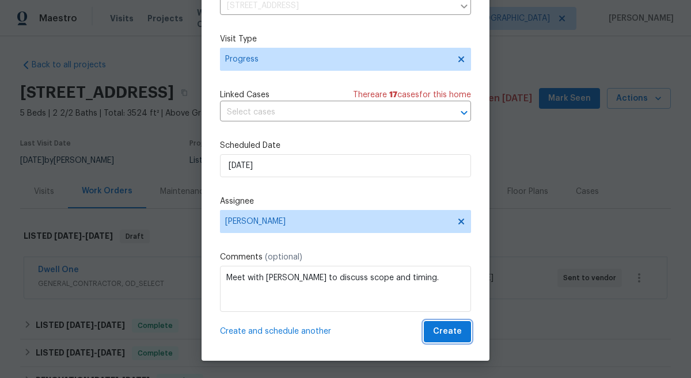
click at [452, 331] on span "Create" at bounding box center [447, 332] width 29 height 14
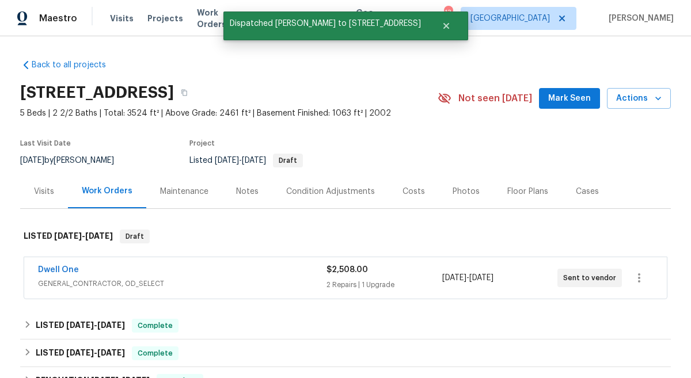
scroll to position [0, 0]
click at [191, 194] on div "Maintenance" at bounding box center [184, 192] width 48 height 12
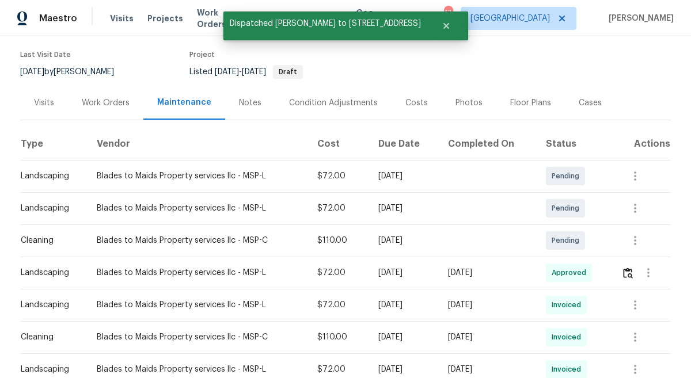
scroll to position [90, 0]
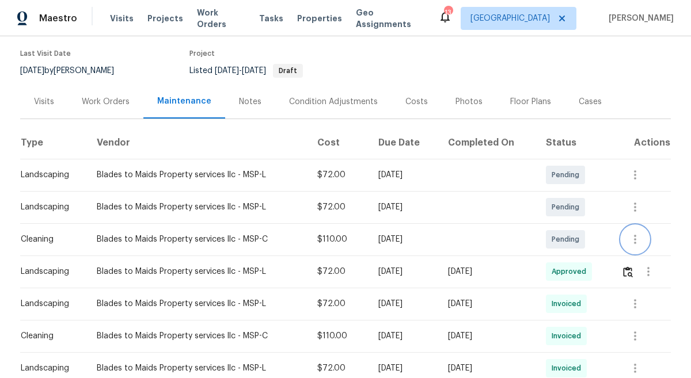
click at [632, 235] on icon "button" at bounding box center [635, 240] width 14 height 14
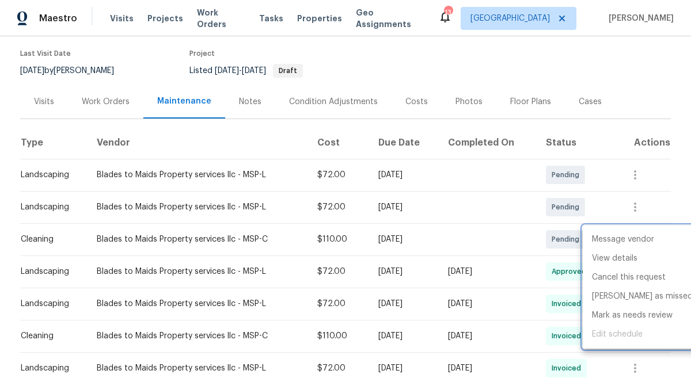
click at [623, 138] on div at bounding box center [345, 189] width 691 height 378
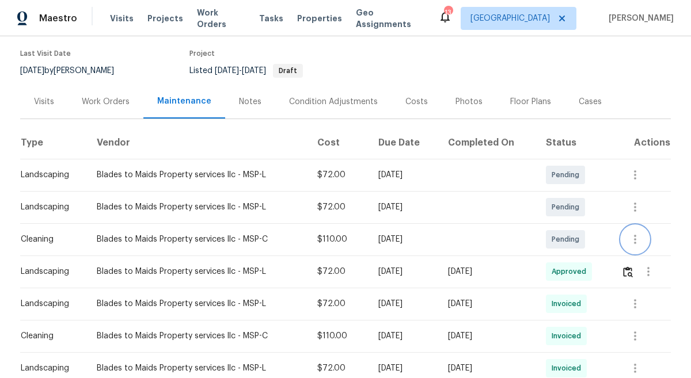
click at [636, 242] on icon "button" at bounding box center [635, 239] width 2 height 9
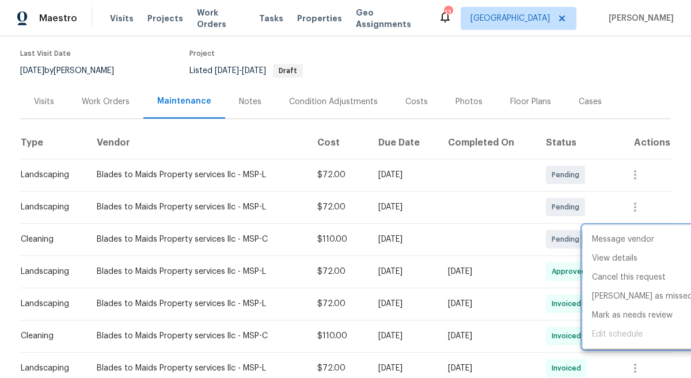
click at [383, 58] on div at bounding box center [345, 189] width 691 height 378
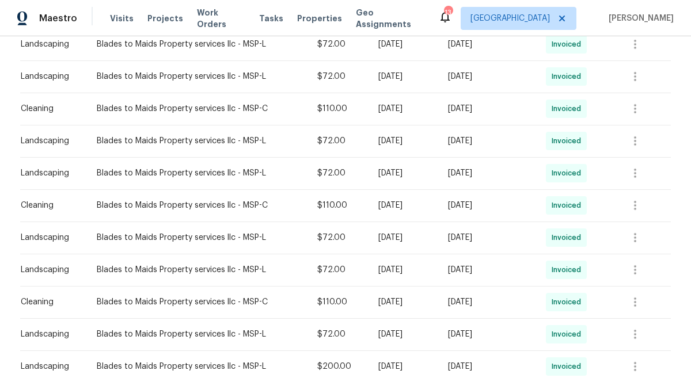
scroll to position [0, 0]
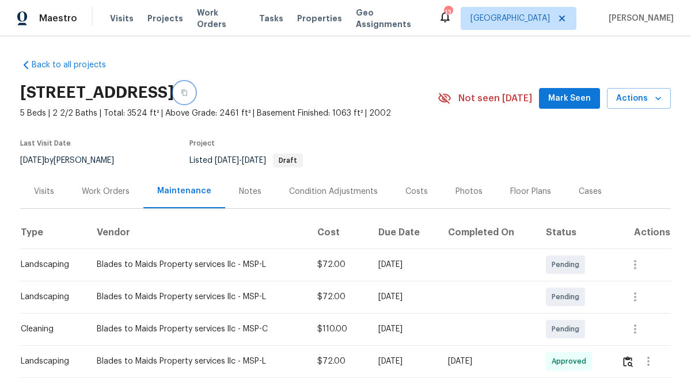
click at [188, 90] on icon "button" at bounding box center [184, 92] width 7 height 7
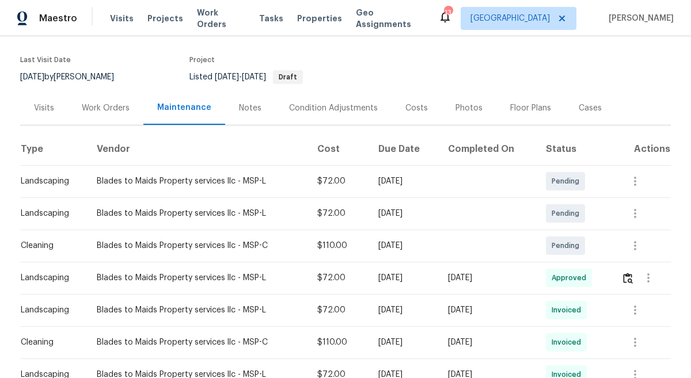
scroll to position [89, 0]
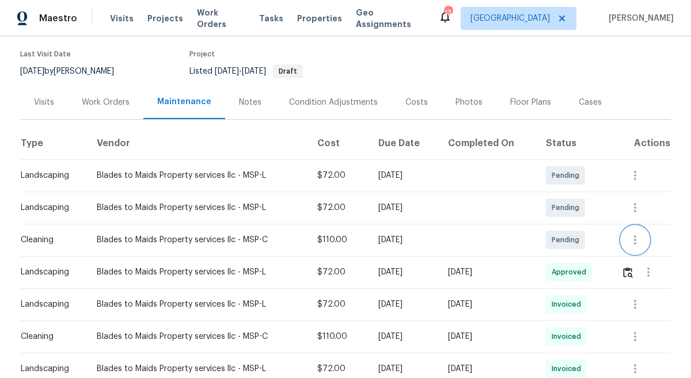
click at [638, 238] on icon "button" at bounding box center [635, 240] width 14 height 14
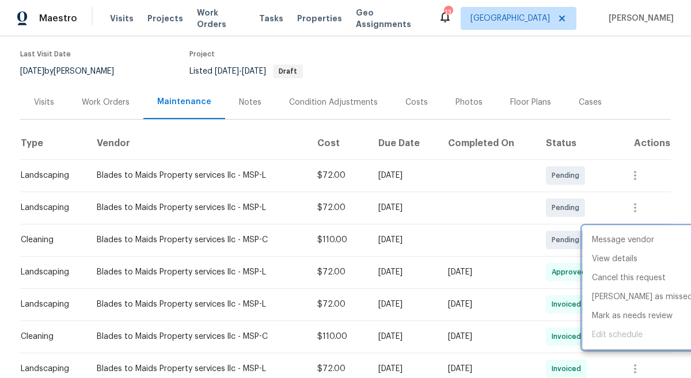
click at [499, 81] on div at bounding box center [345, 189] width 691 height 378
